Goal: Task Accomplishment & Management: Manage account settings

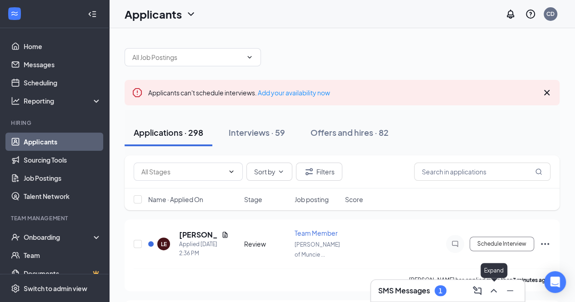
click at [495, 292] on icon "ChevronUp" at bounding box center [494, 291] width 6 height 4
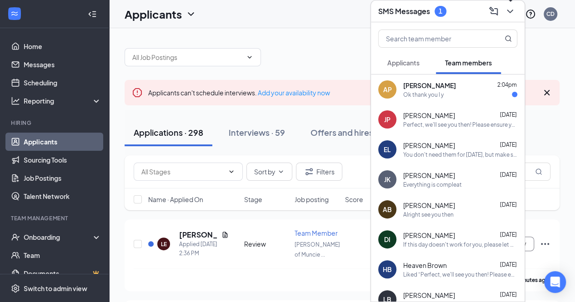
click at [509, 10] on icon "ChevronDown" at bounding box center [510, 11] width 11 height 11
